Goal: Navigation & Orientation: Find specific page/section

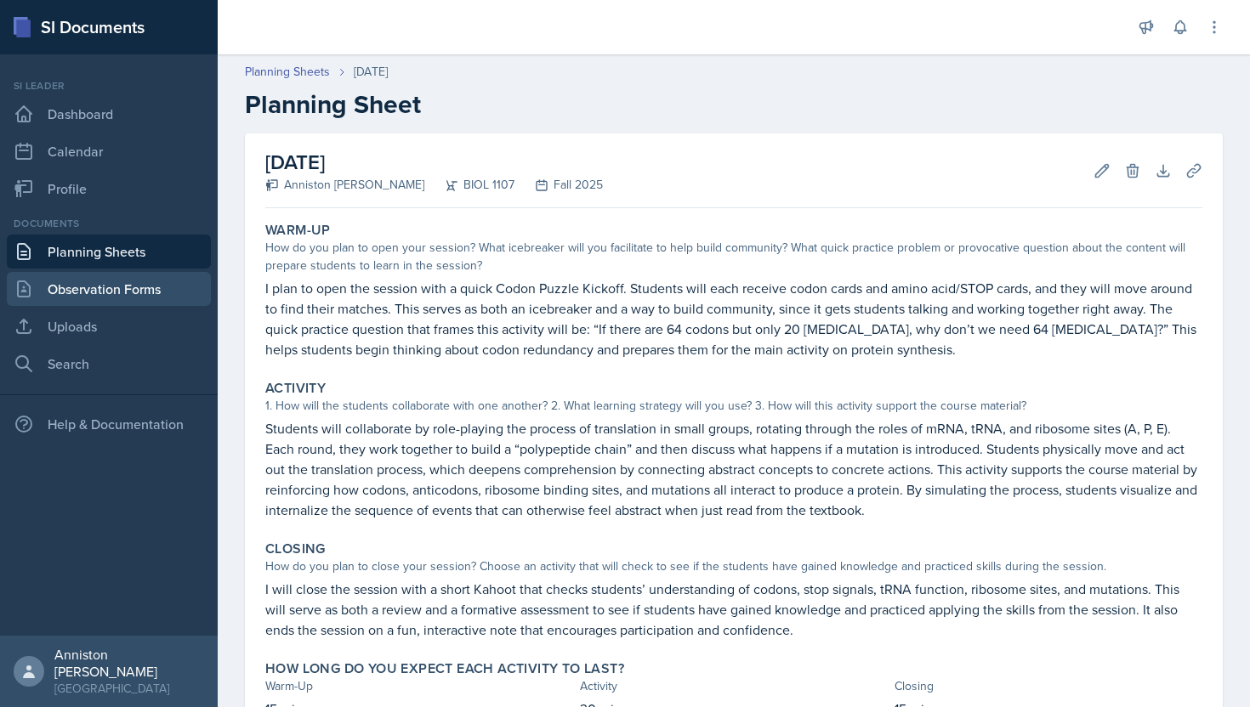
scroll to position [54, 0]
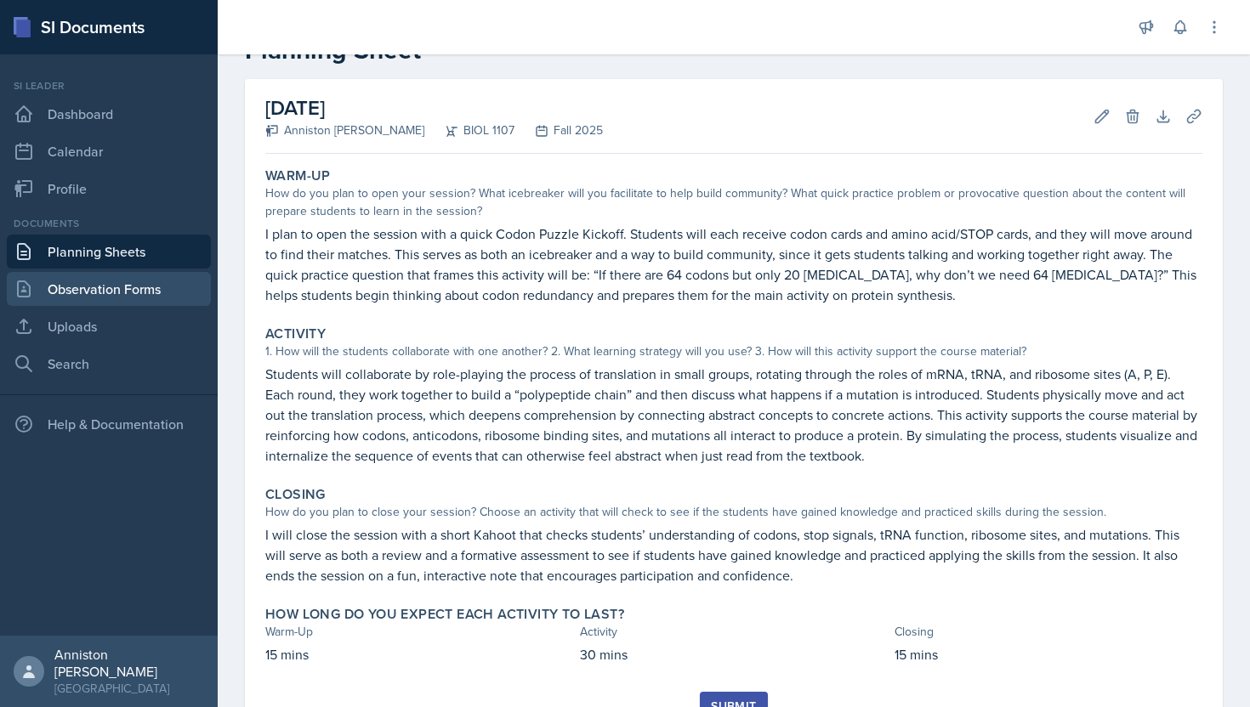
click at [94, 280] on link "Observation Forms" at bounding box center [109, 289] width 204 height 34
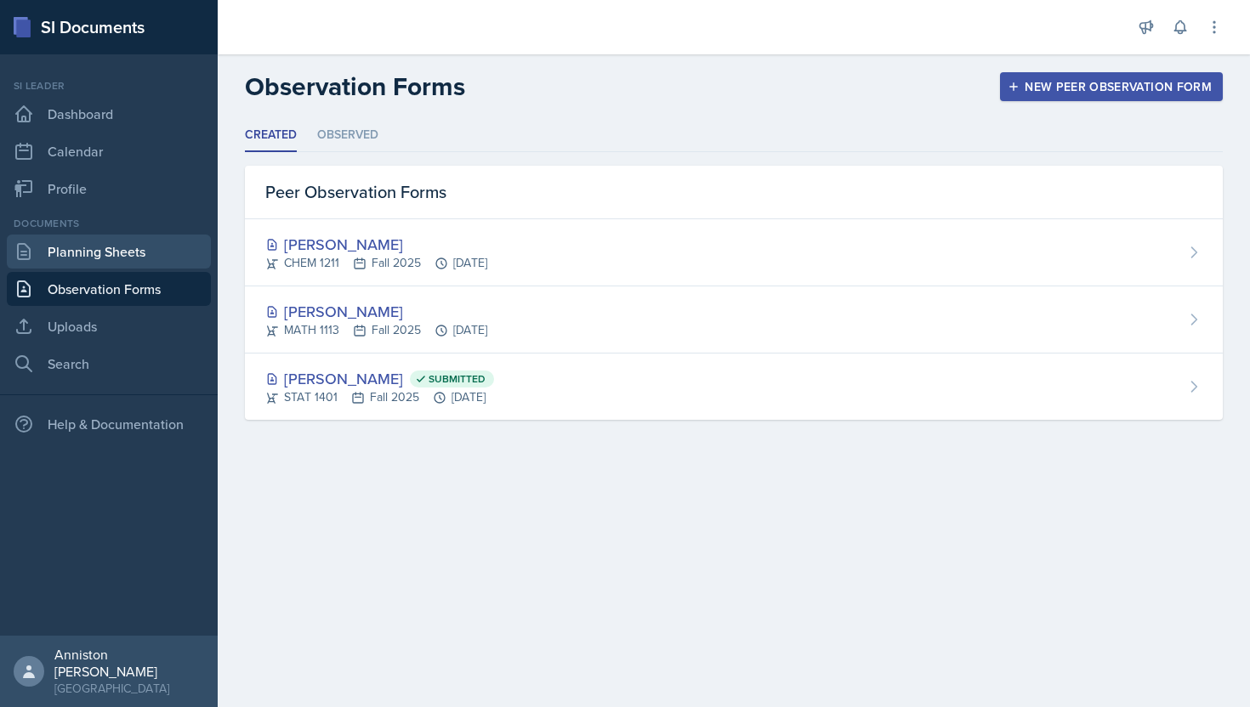
click at [95, 256] on link "Planning Sheets" at bounding box center [109, 252] width 204 height 34
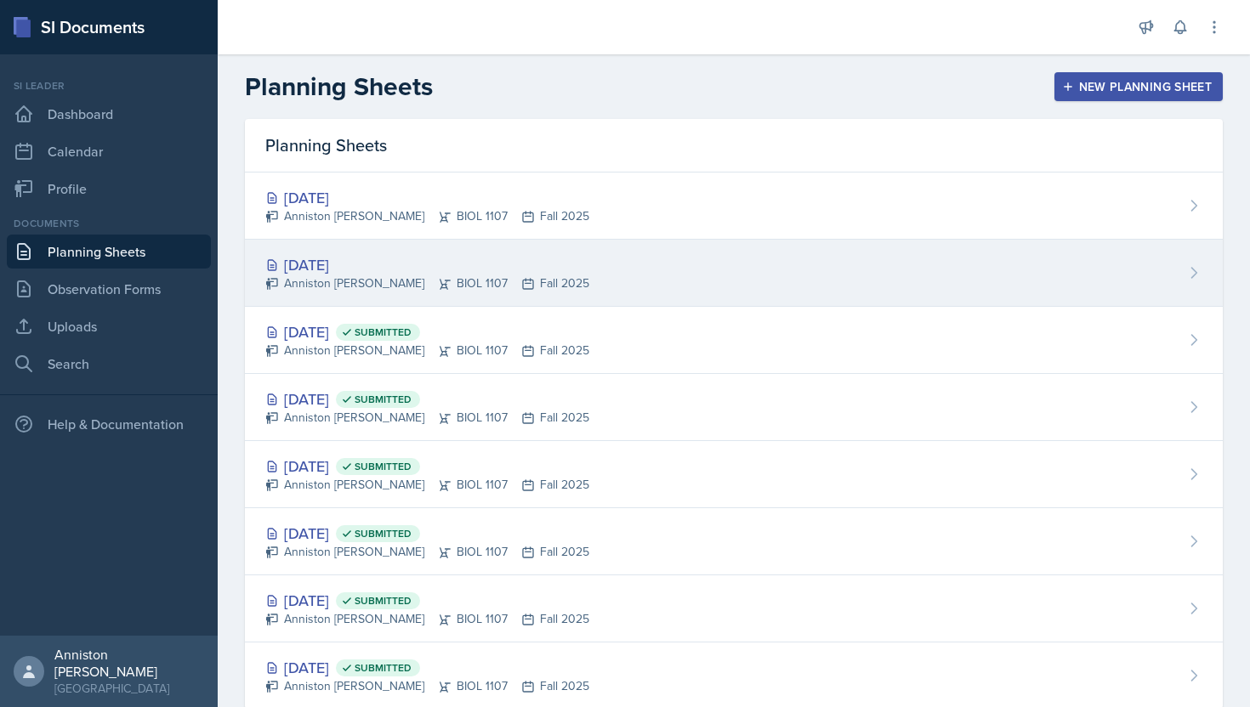
click at [630, 282] on div "[DATE] Anniston [PERSON_NAME] BIOL 1107 Fall 2025" at bounding box center [734, 273] width 978 height 67
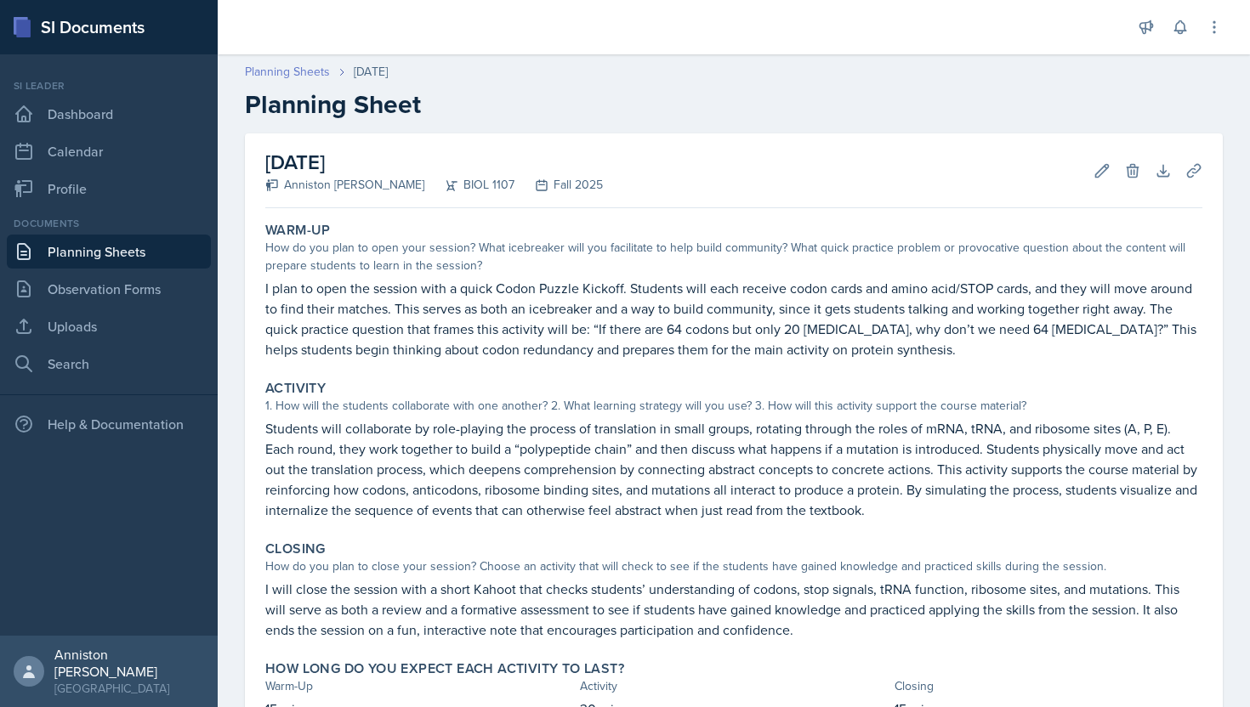
click at [304, 72] on link "Planning Sheets" at bounding box center [287, 72] width 85 height 18
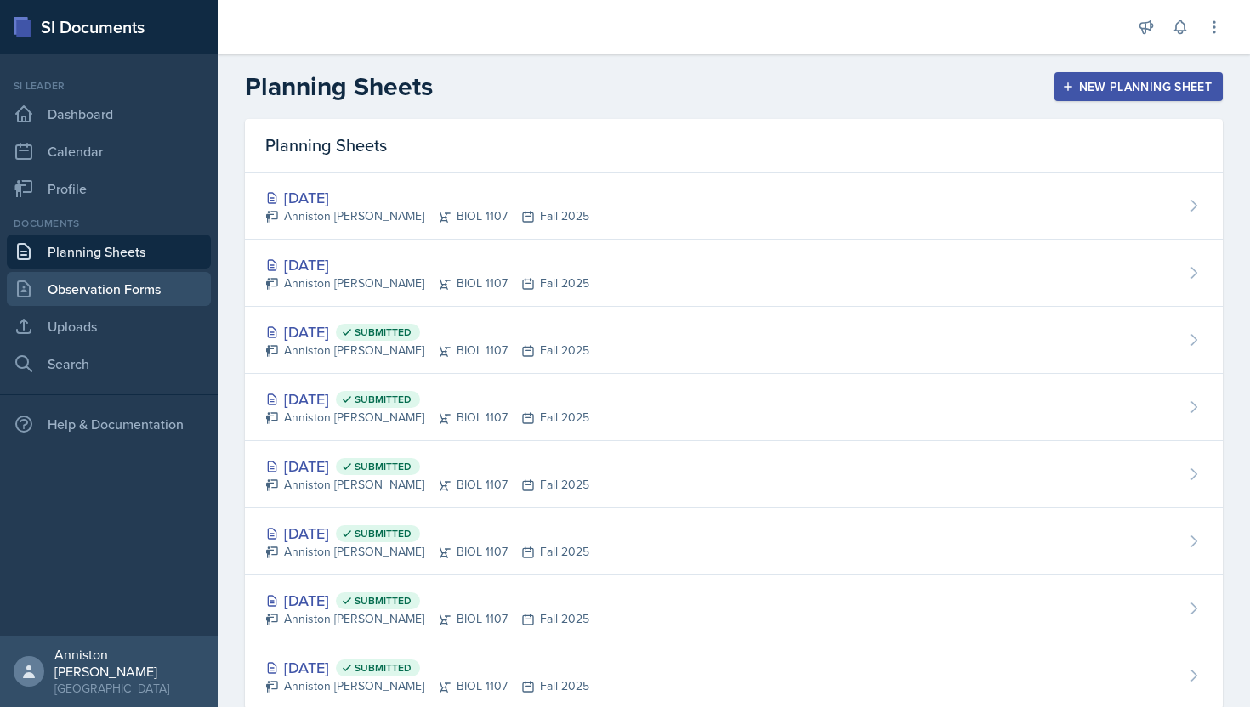
click at [169, 287] on link "Observation Forms" at bounding box center [109, 289] width 204 height 34
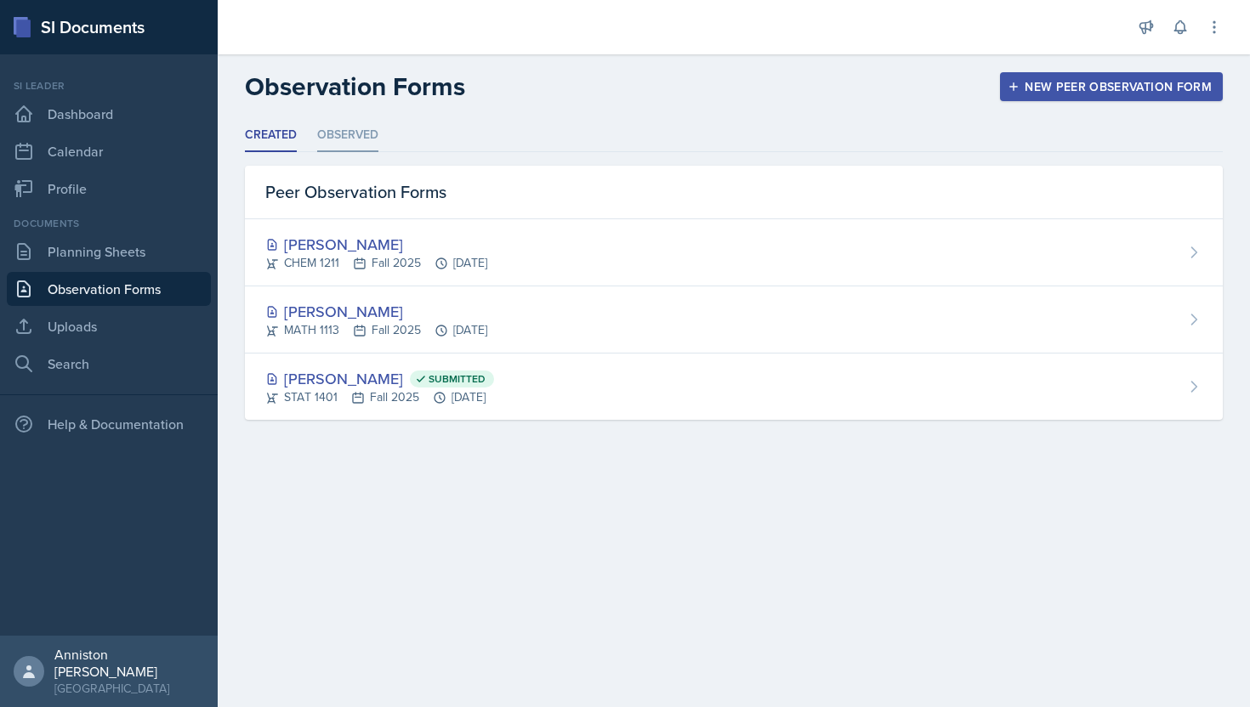
click at [340, 150] on li "Observed" at bounding box center [347, 135] width 61 height 33
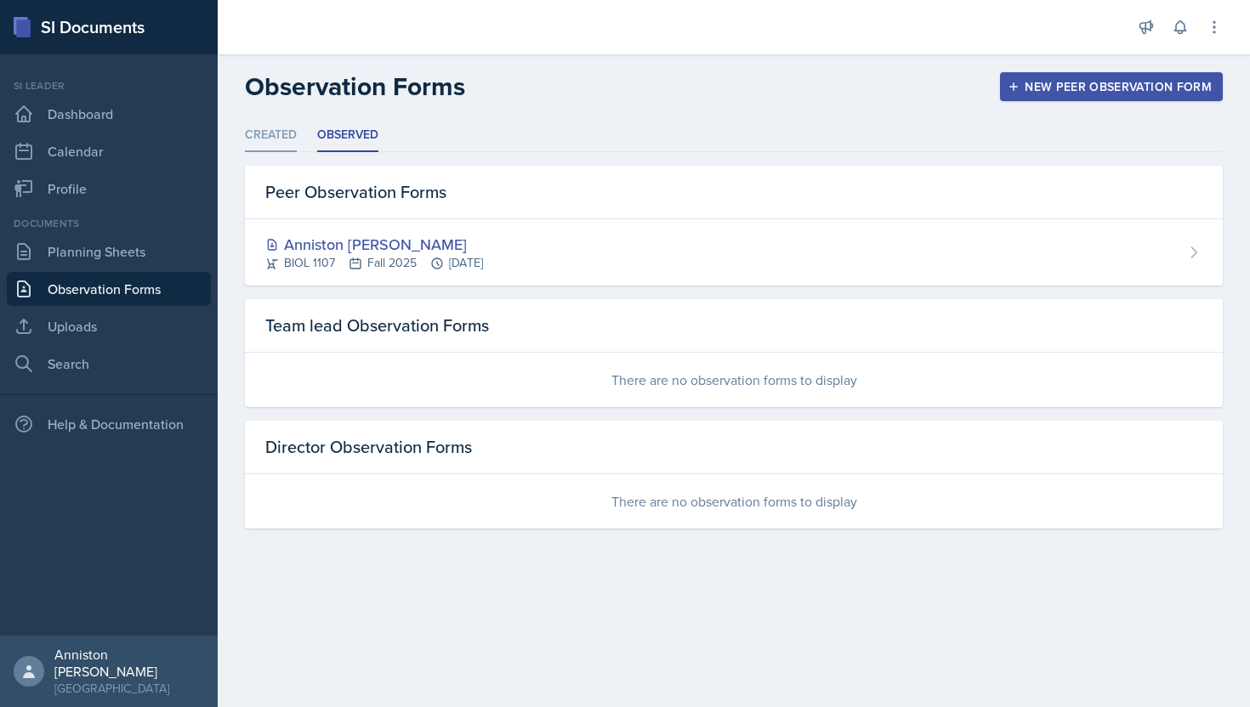
click at [271, 142] on li "Created" at bounding box center [271, 135] width 52 height 33
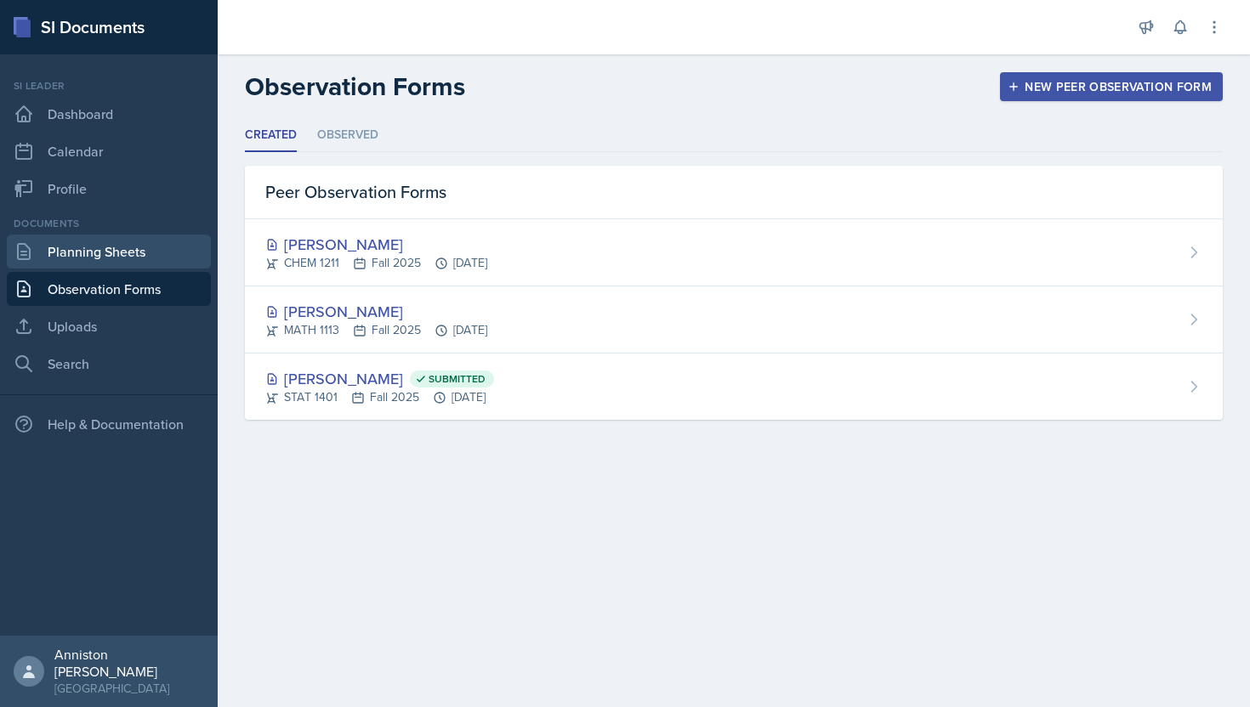
click at [130, 258] on link "Planning Sheets" at bounding box center [109, 252] width 204 height 34
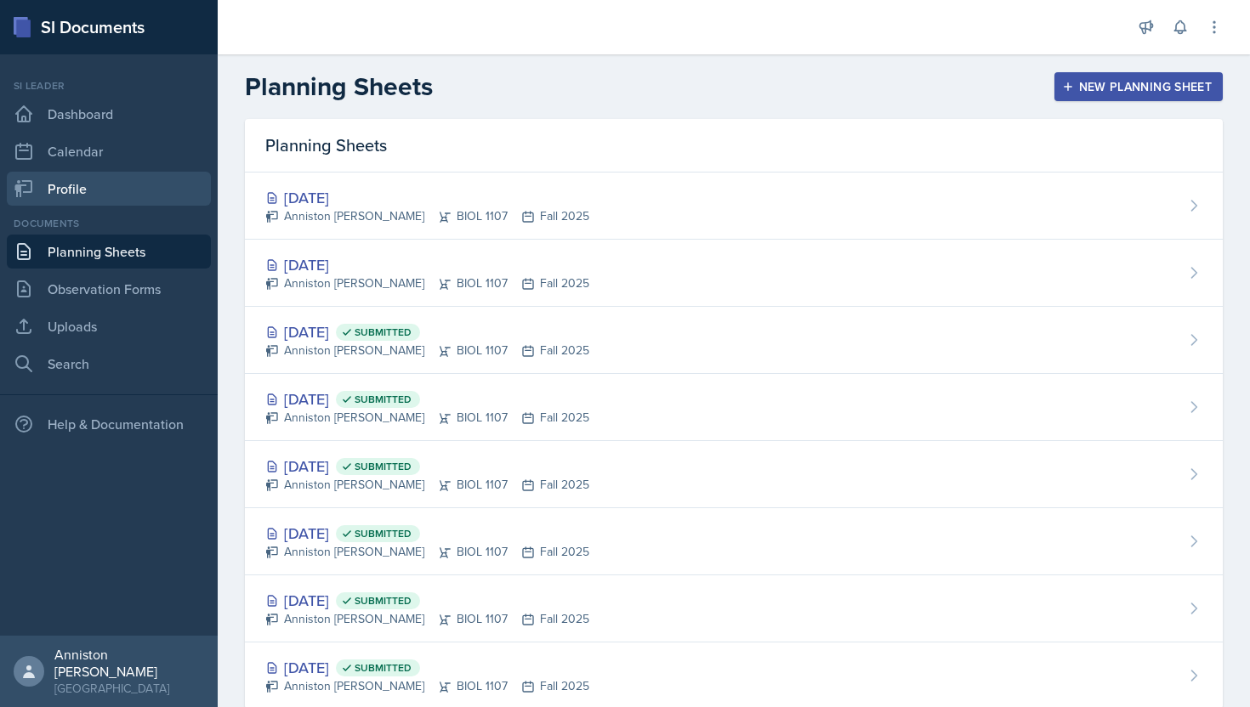
click at [128, 192] on link "Profile" at bounding box center [109, 189] width 204 height 34
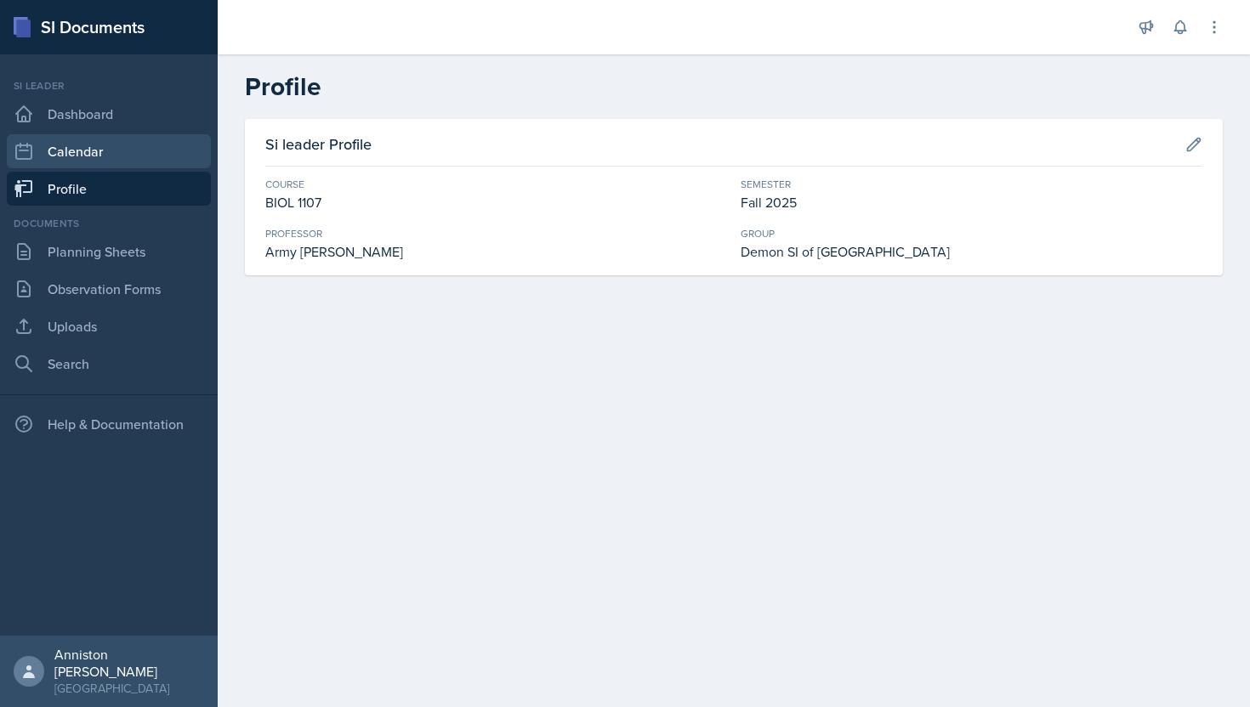
click at [131, 160] on link "Calendar" at bounding box center [109, 151] width 204 height 34
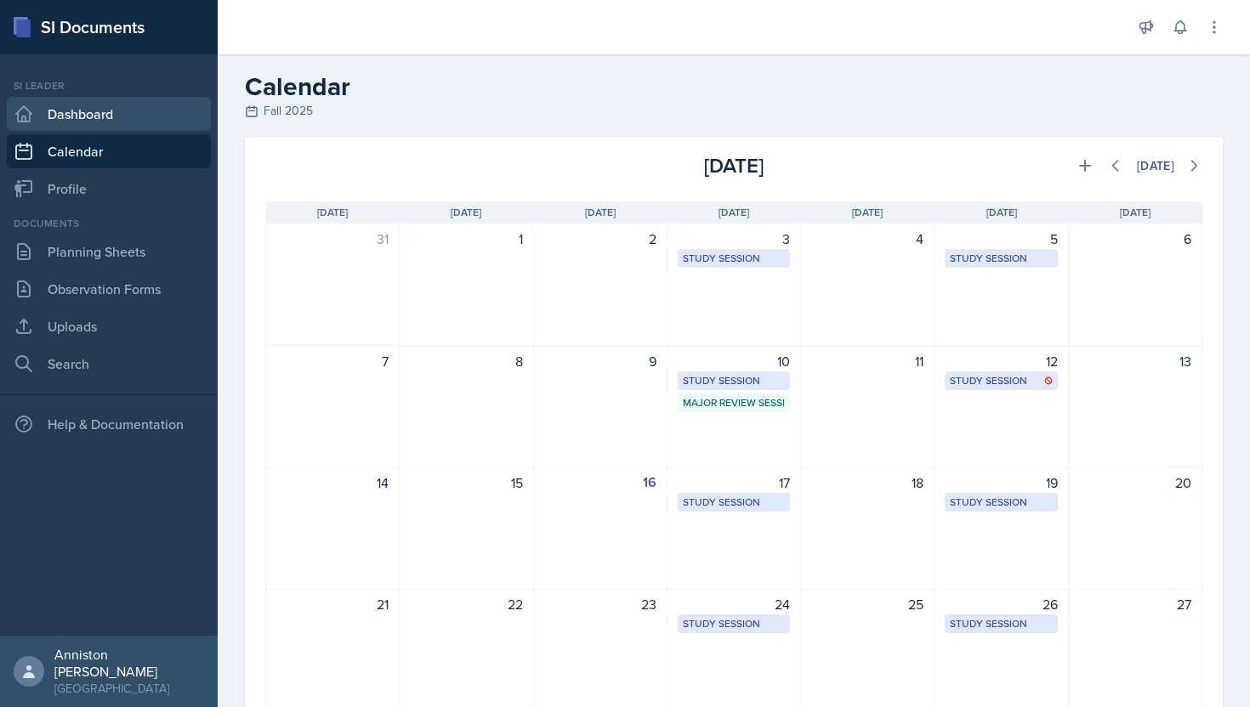
click at [143, 111] on link "Dashboard" at bounding box center [109, 114] width 204 height 34
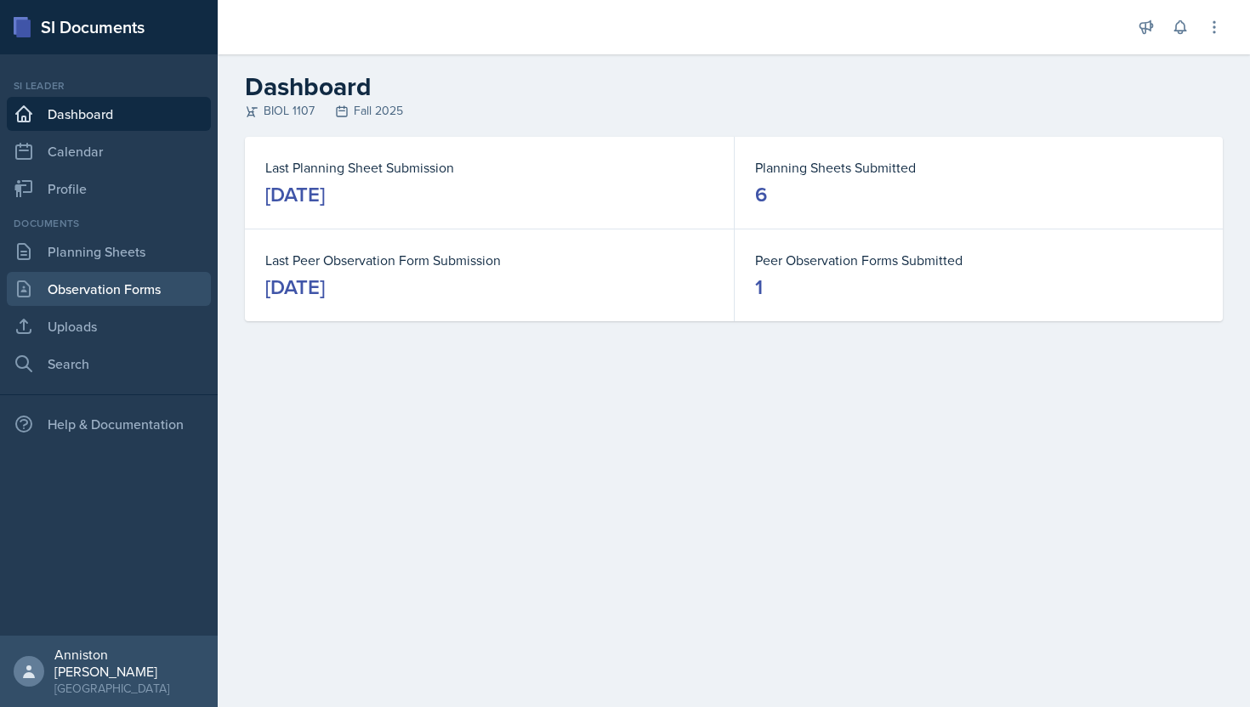
click at [134, 286] on link "Observation Forms" at bounding box center [109, 289] width 204 height 34
